Goal: Transaction & Acquisition: Purchase product/service

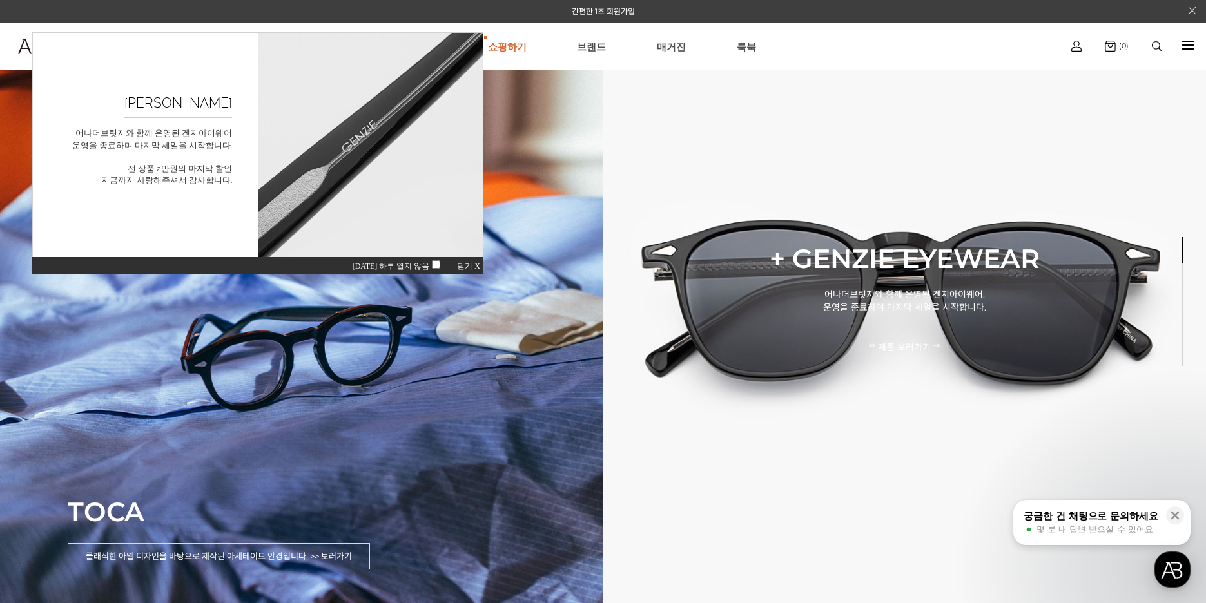
click at [480, 264] on span "닫기 X" at bounding box center [468, 266] width 23 height 9
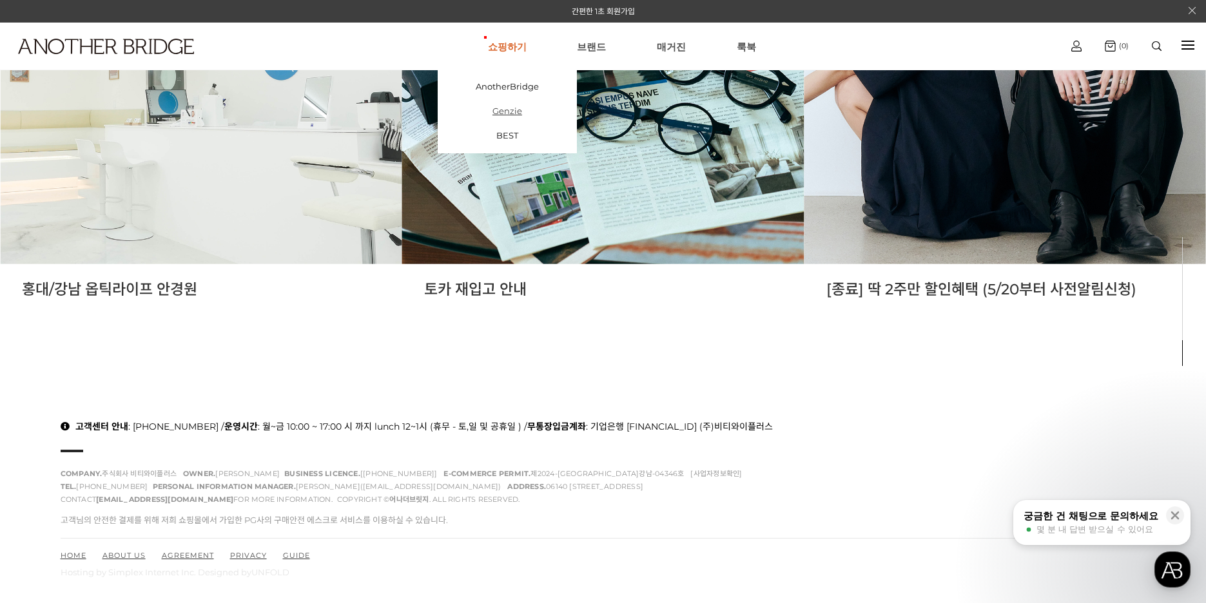
click at [508, 117] on link "Genzie" at bounding box center [507, 111] width 139 height 24
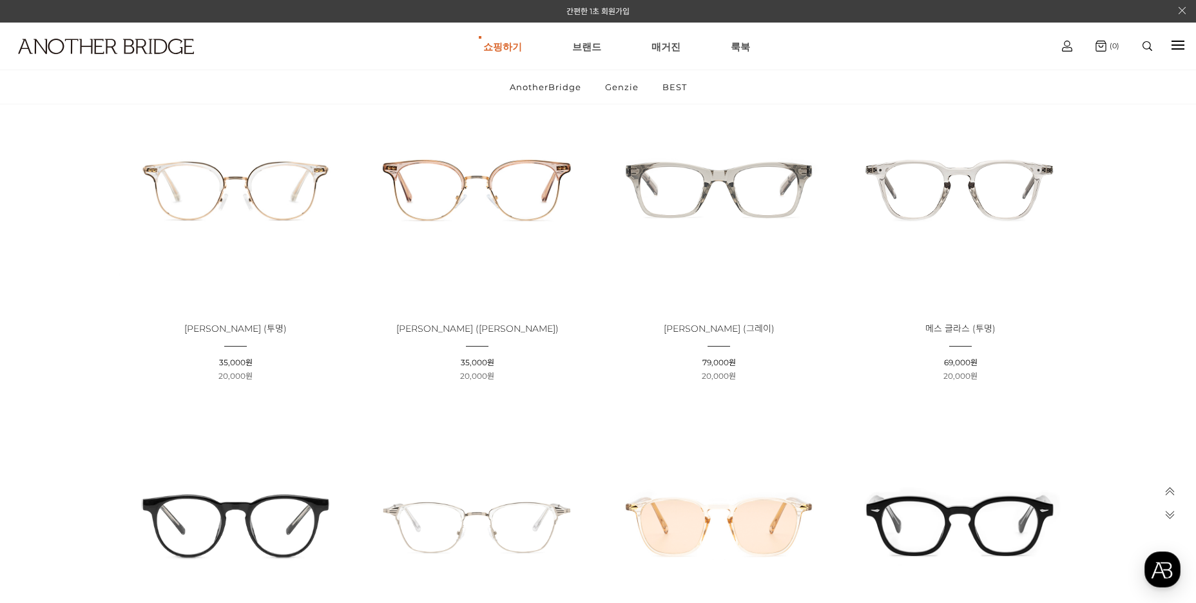
scroll to position [838, 0]
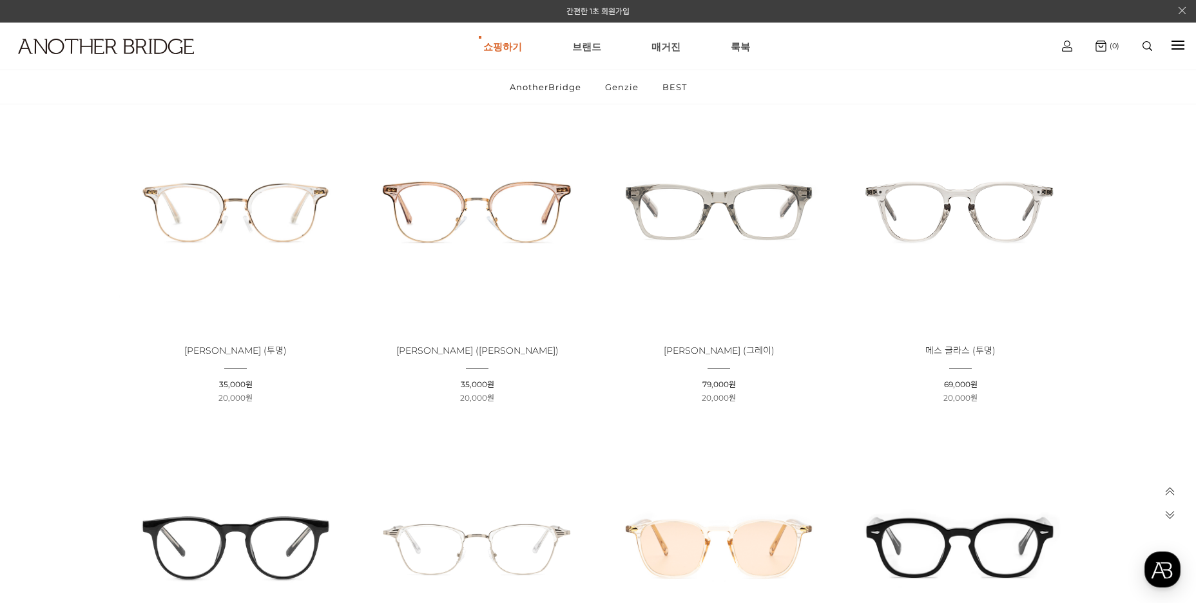
click at [746, 213] on img at bounding box center [719, 211] width 233 height 233
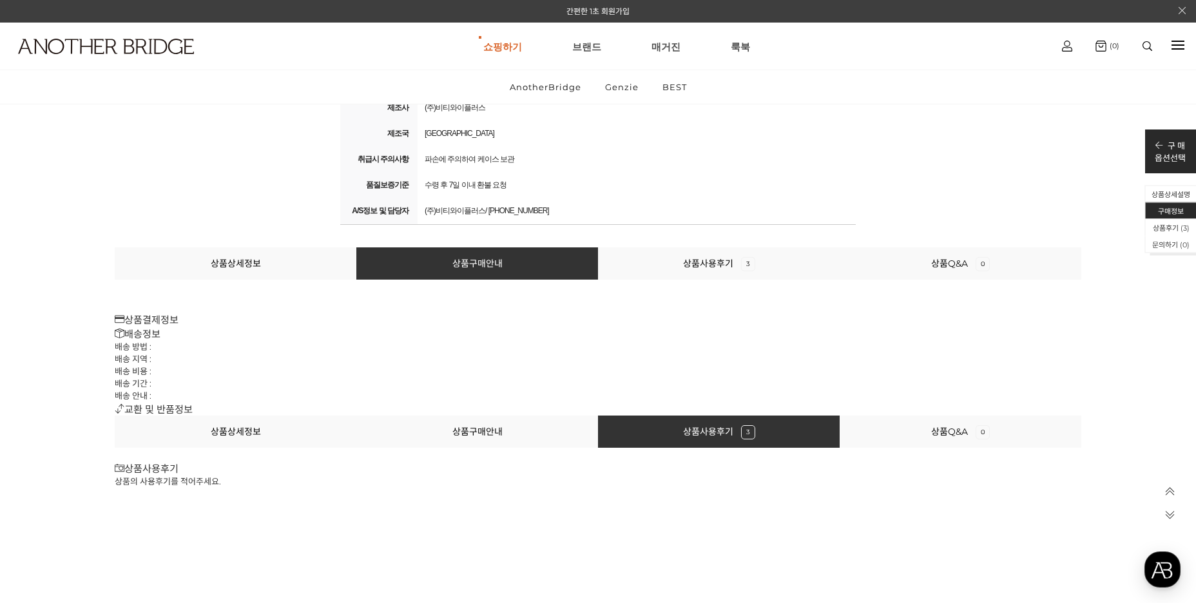
scroll to position [11384, 0]
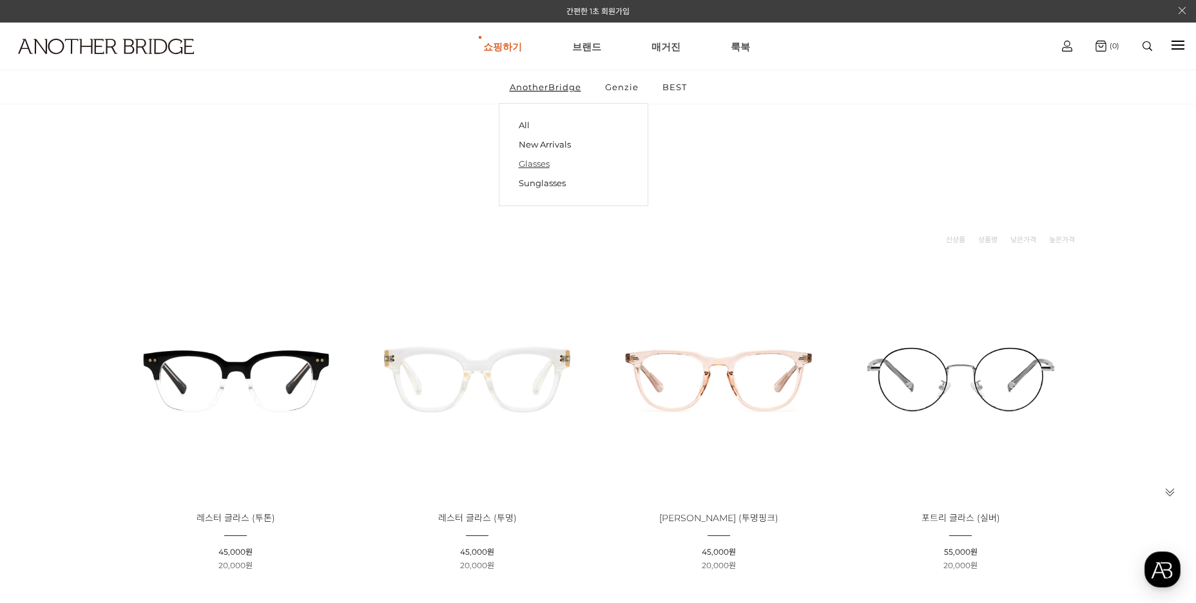
click at [545, 166] on link "Glasses" at bounding box center [574, 163] width 110 height 19
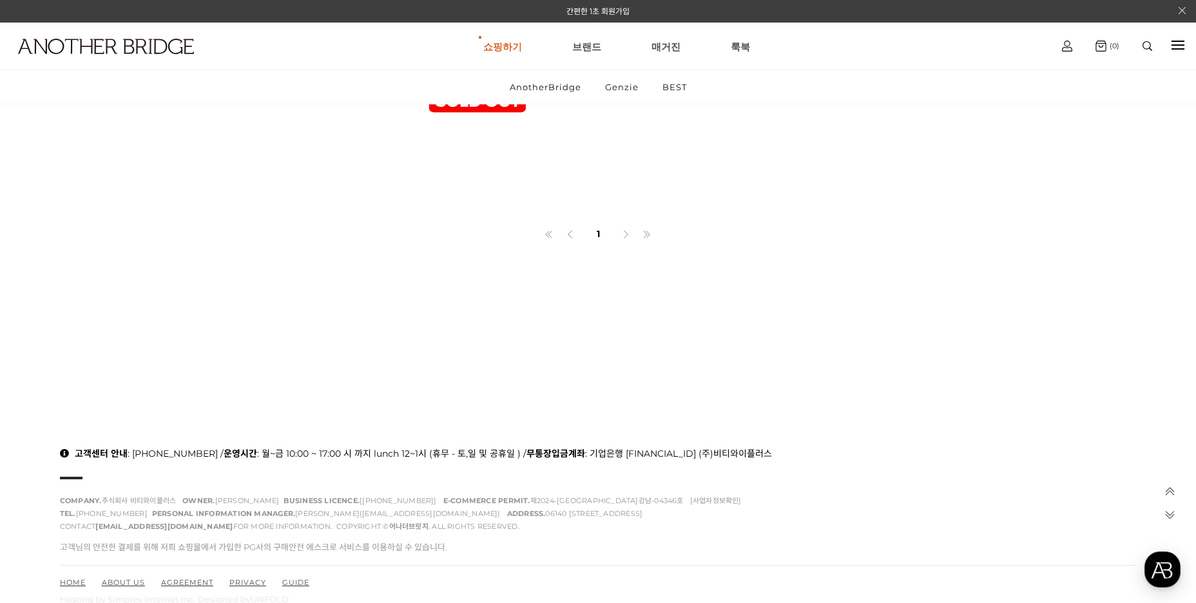
scroll to position [1884, 0]
